Goal: Task Accomplishment & Management: Use online tool/utility

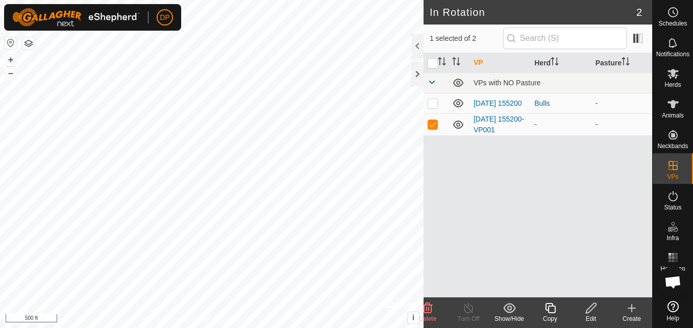
scroll to position [580, 0]
checkbox input "false"
click at [674, 102] on icon at bounding box center [672, 104] width 11 height 8
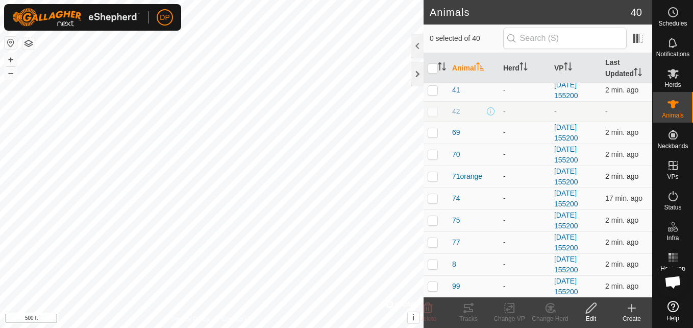
scroll to position [673, 0]
click at [429, 264] on p-checkbox at bounding box center [433, 263] width 10 height 8
checkbox input "true"
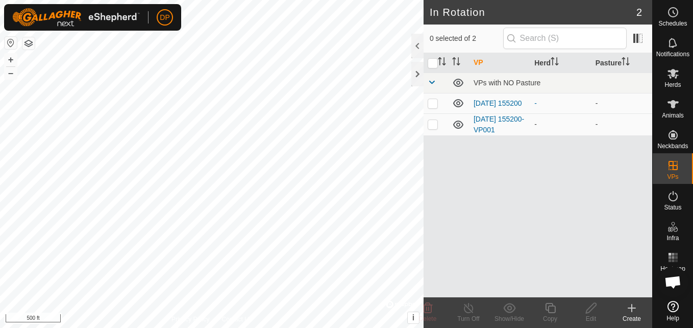
scroll to position [580, 0]
checkbox input "false"
click at [418, 71] on div at bounding box center [417, 74] width 12 height 24
